Goal: Information Seeking & Learning: Learn about a topic

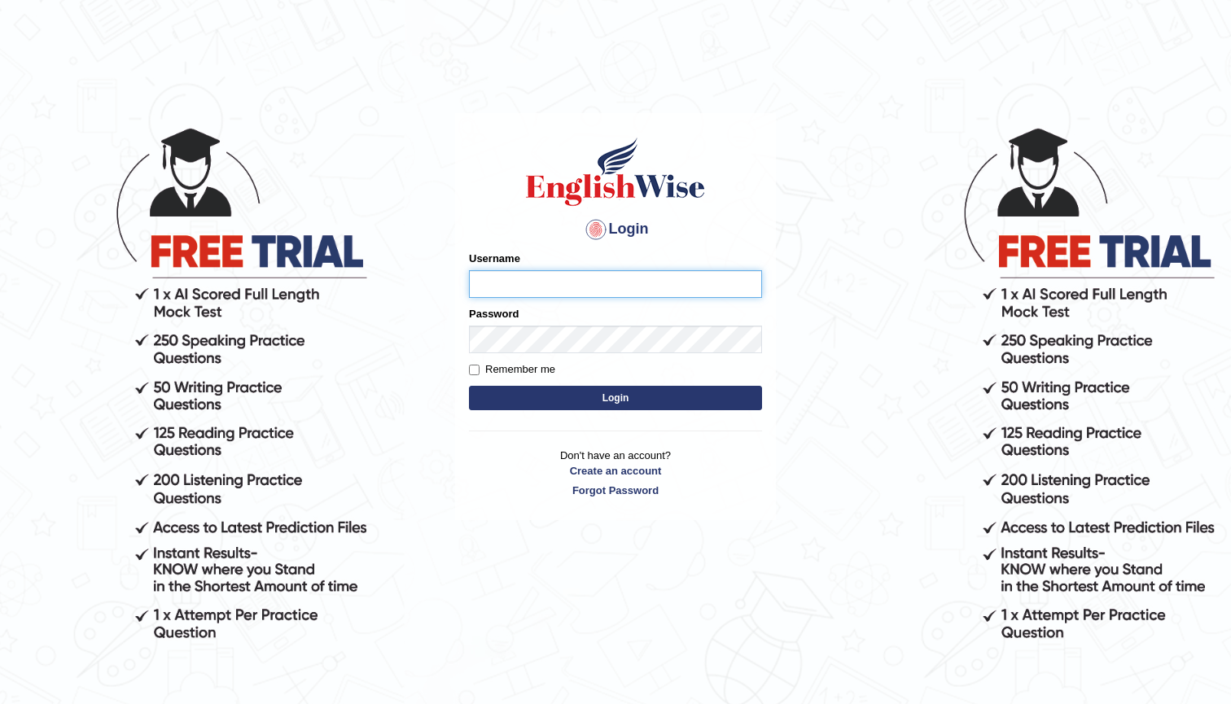
type input "manjot789"
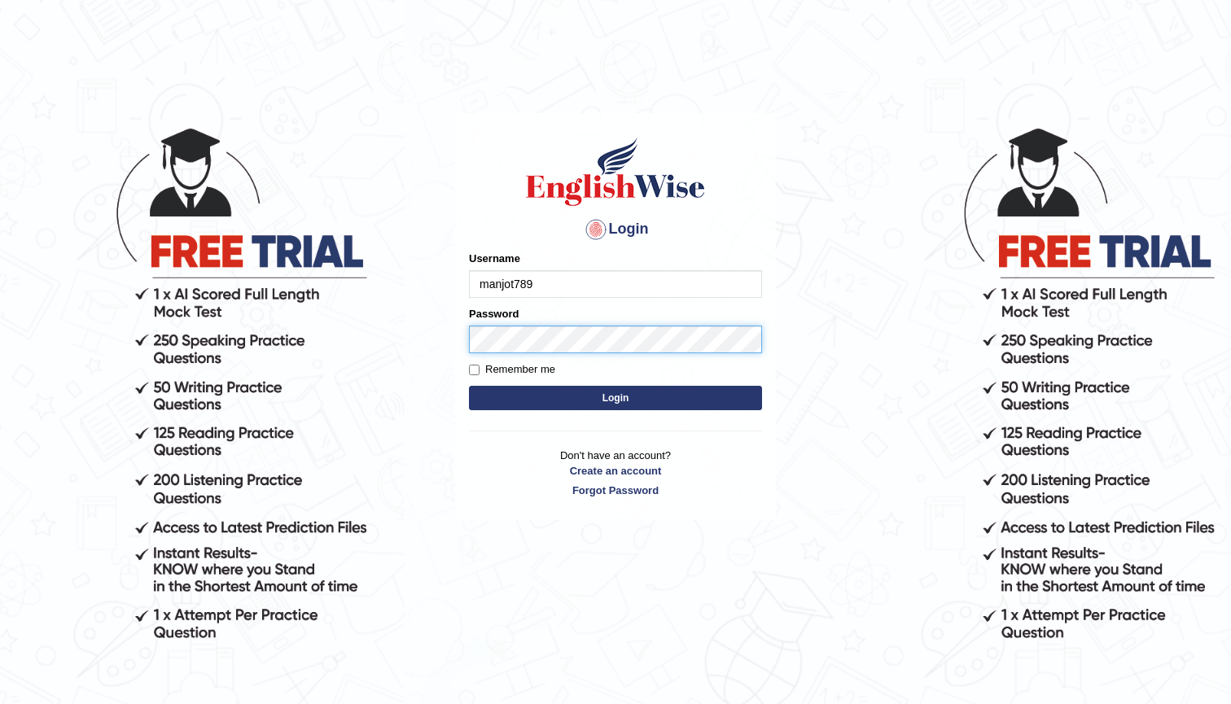
click at [615, 397] on button "Login" at bounding box center [615, 398] width 293 height 24
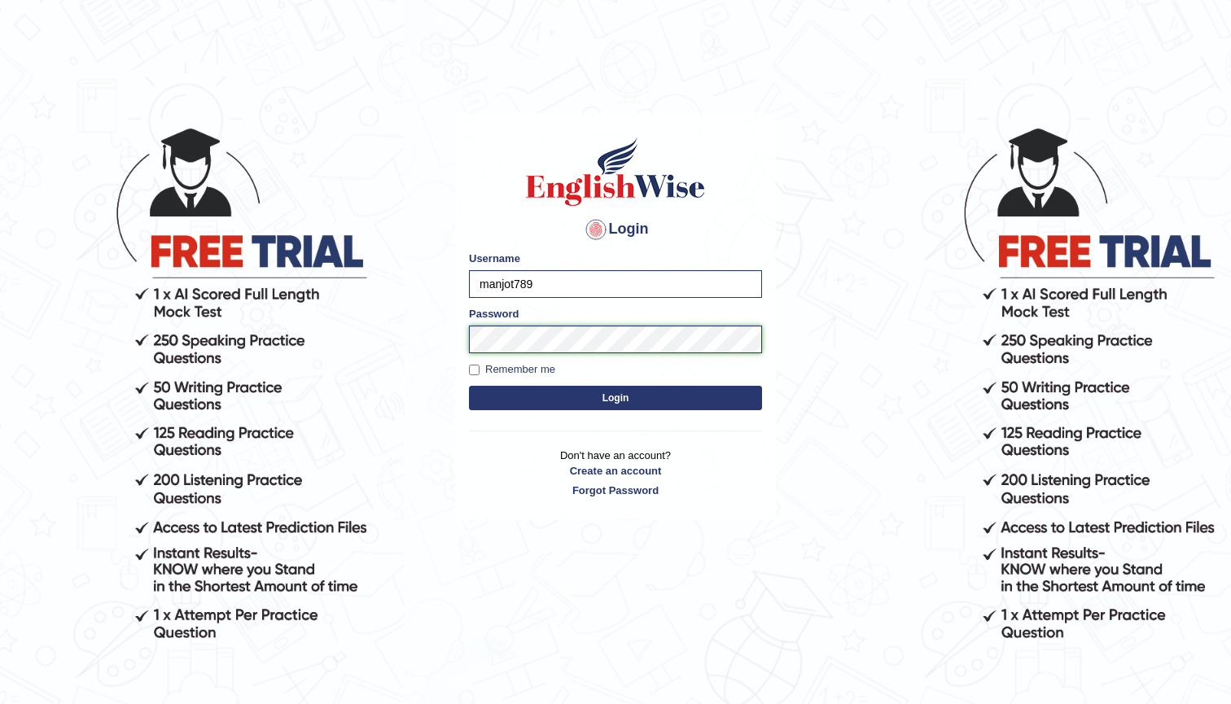
click at [615, 397] on button "Login" at bounding box center [615, 398] width 293 height 24
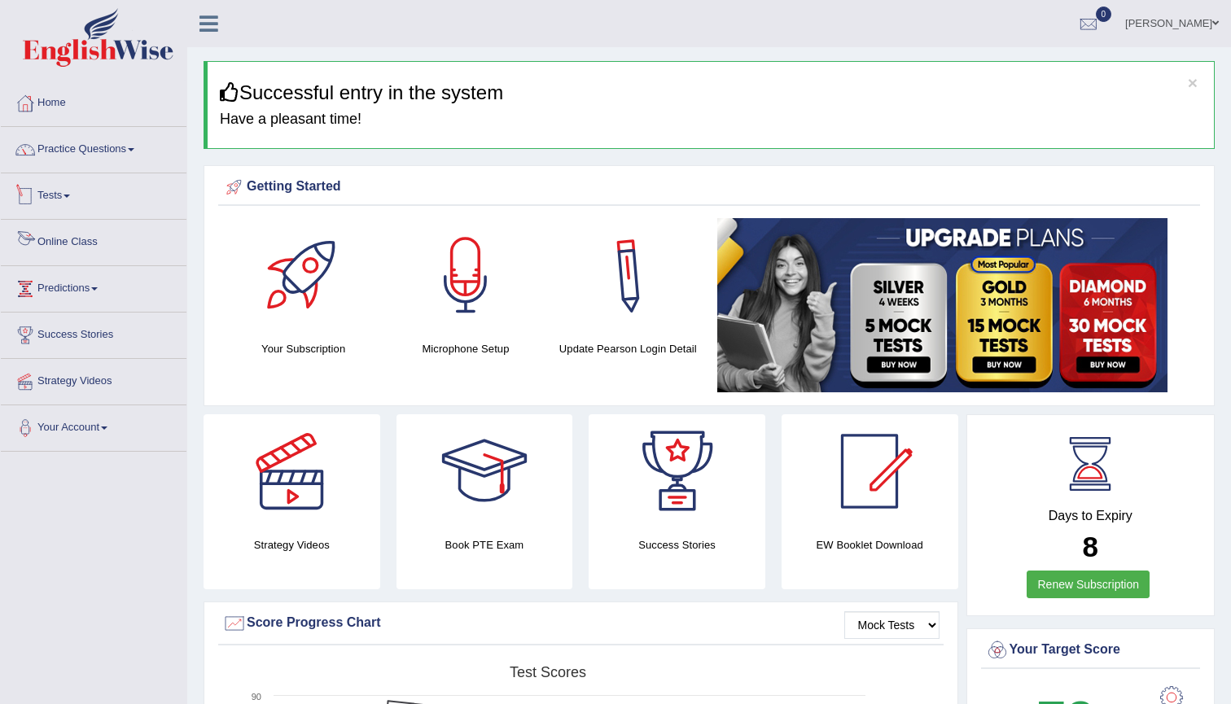
click at [72, 232] on link "Online Class" at bounding box center [94, 240] width 186 height 41
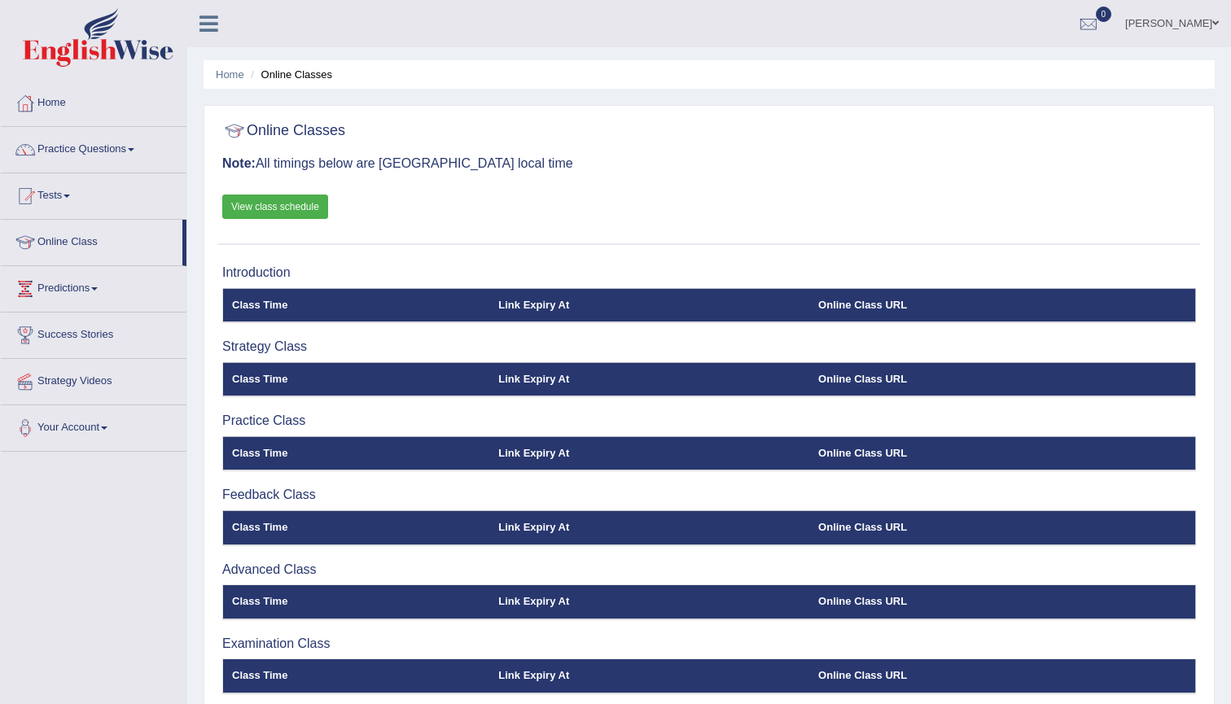
click at [564, 123] on div at bounding box center [709, 131] width 974 height 33
click at [301, 208] on link "View class schedule" at bounding box center [275, 207] width 106 height 24
click at [498, 199] on div "Online Classes Note: All timings below are Melbourne local time View class sche…" at bounding box center [709, 179] width 982 height 131
click at [57, 161] on link "Practice Questions" at bounding box center [94, 147] width 186 height 41
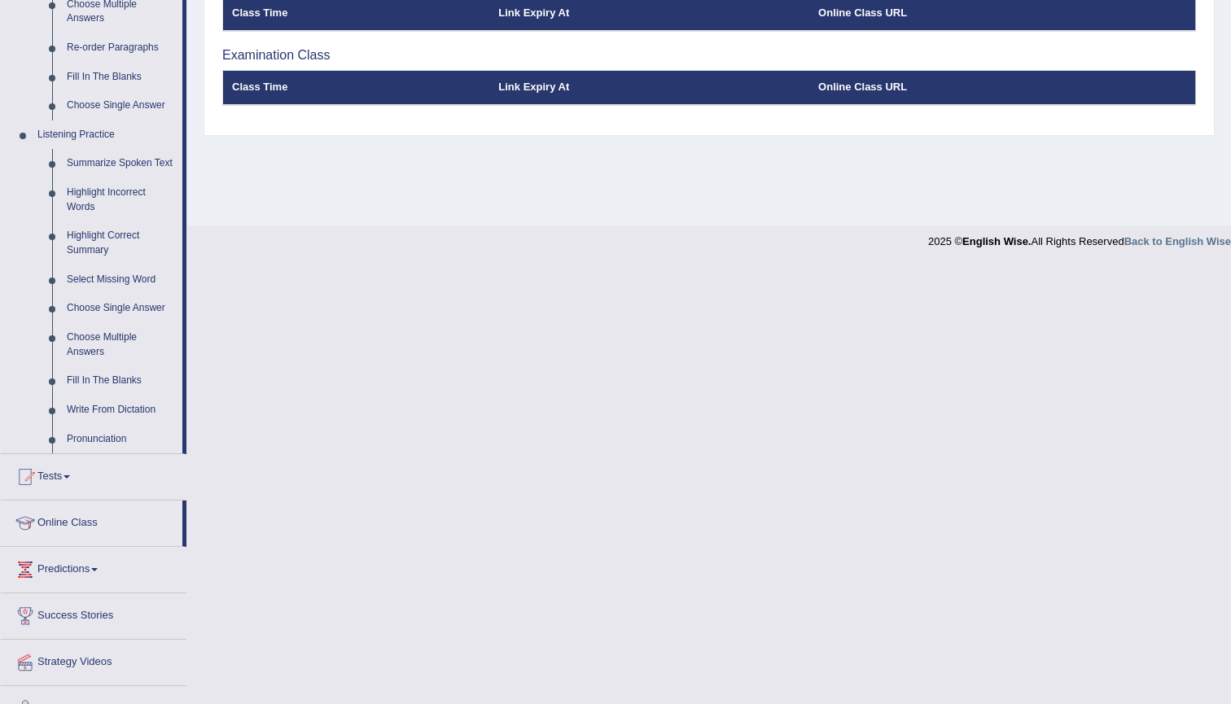
scroll to position [588, 0]
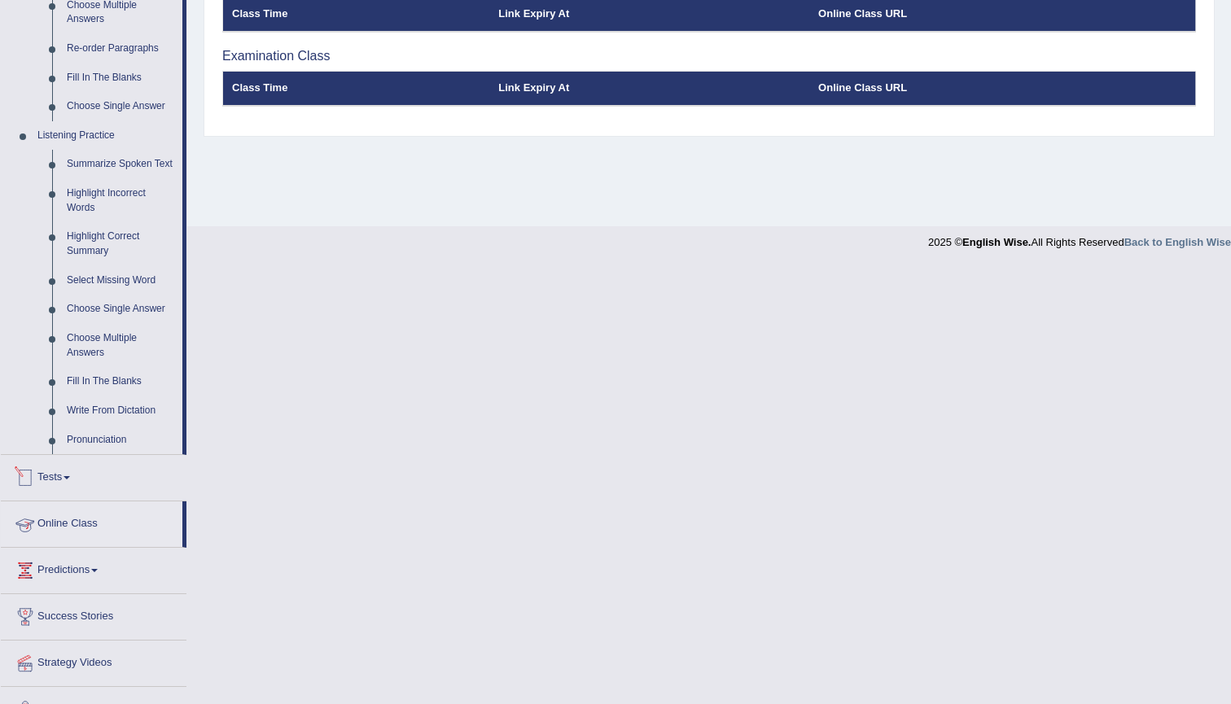
click at [64, 461] on link "Tests" at bounding box center [94, 475] width 186 height 41
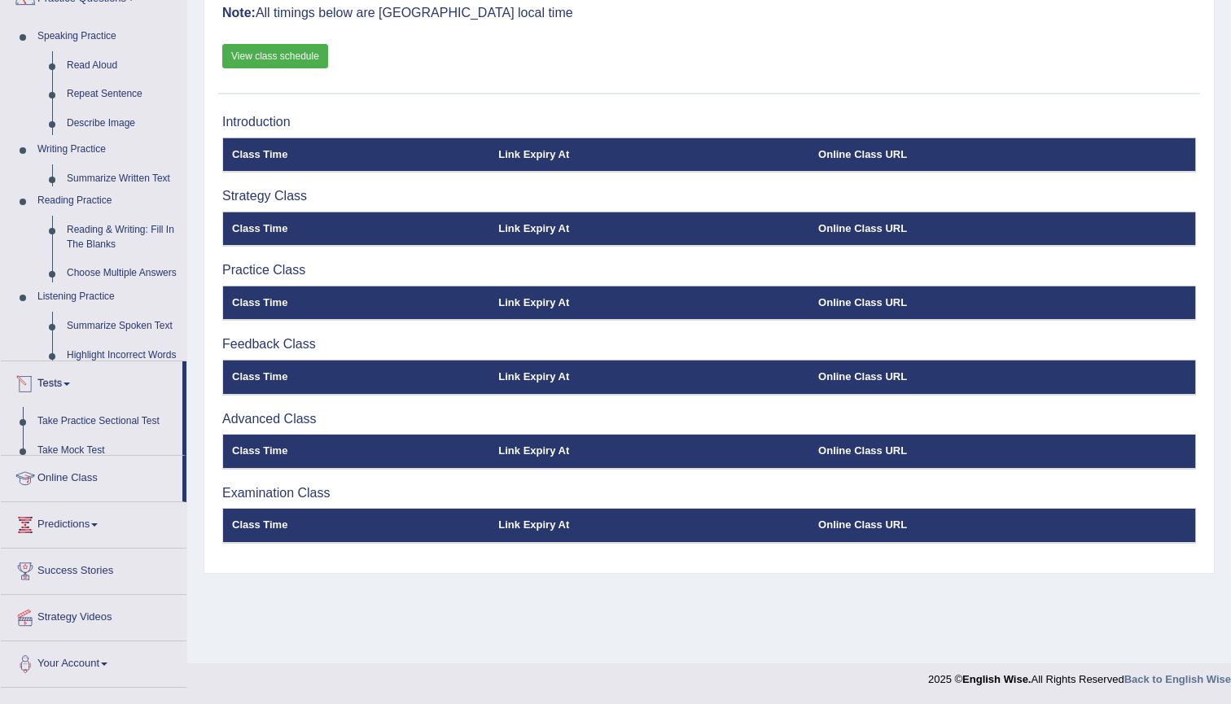
scroll to position [151, 0]
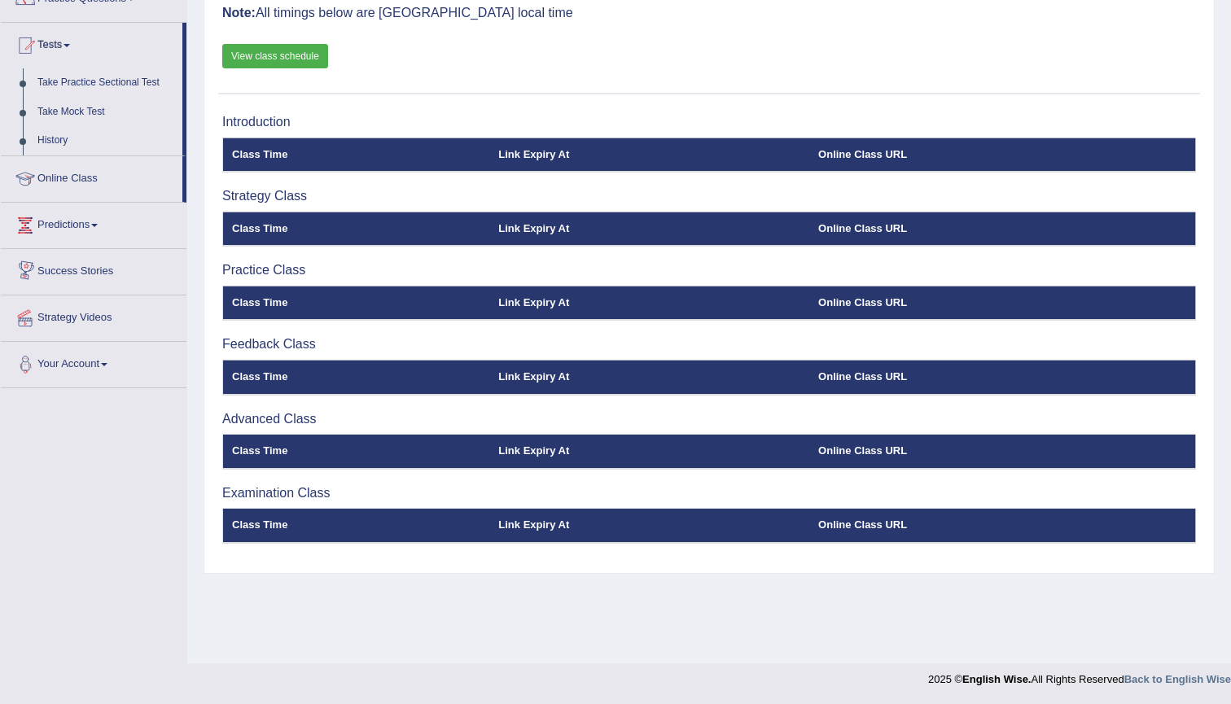
click at [78, 80] on link "Take Practice Sectional Test" at bounding box center [106, 82] width 152 height 29
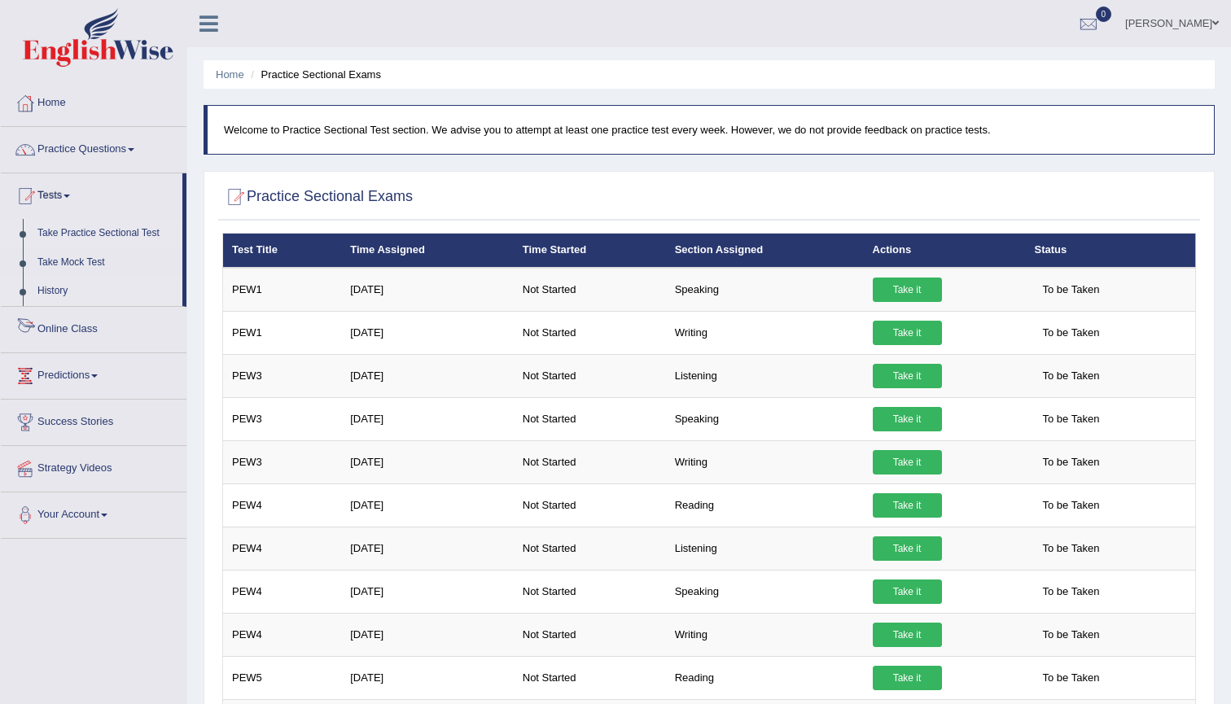
click at [64, 303] on link "History" at bounding box center [106, 291] width 152 height 29
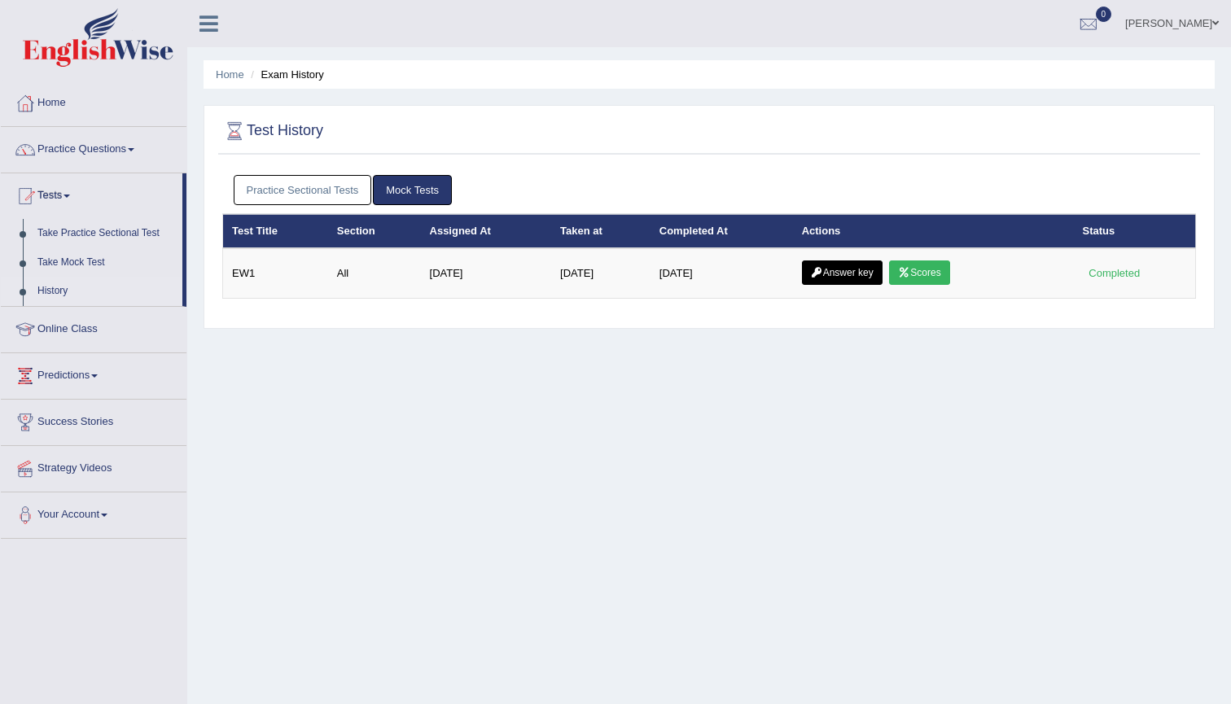
click at [298, 177] on link "Practice Sectional Tests" at bounding box center [303, 190] width 138 height 30
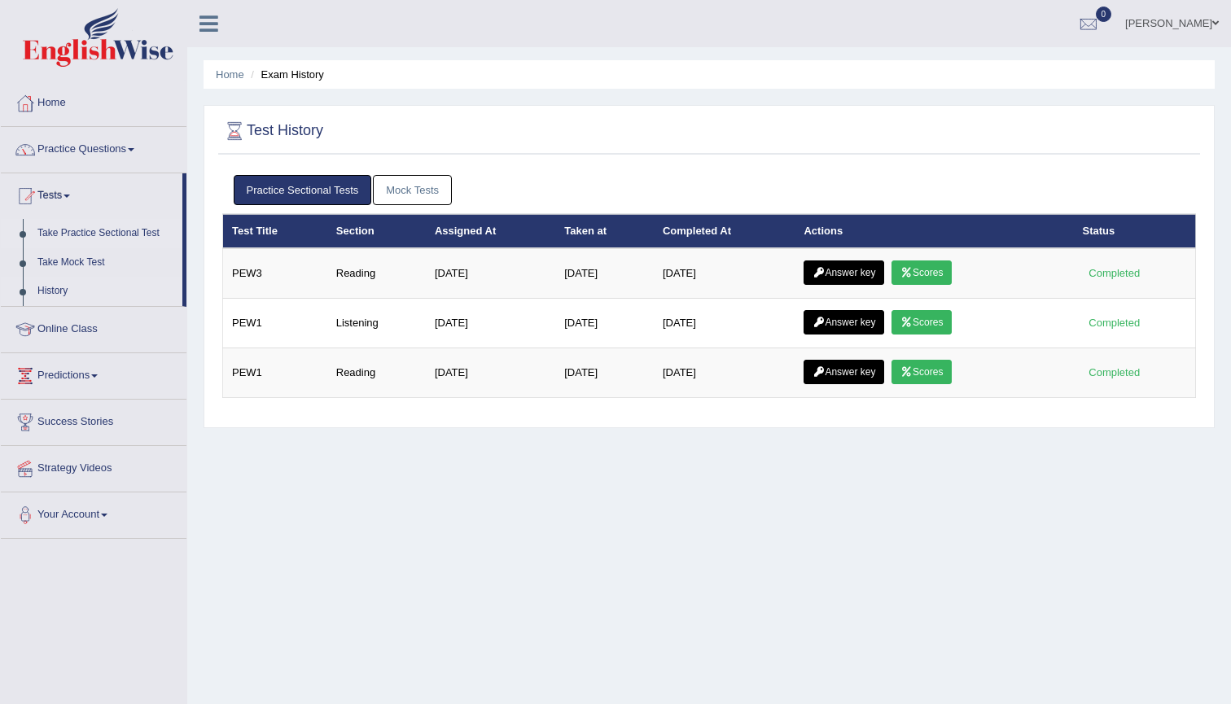
click at [123, 235] on link "Take Practice Sectional Test" at bounding box center [106, 233] width 152 height 29
